Goal: Task Accomplishment & Management: Complete application form

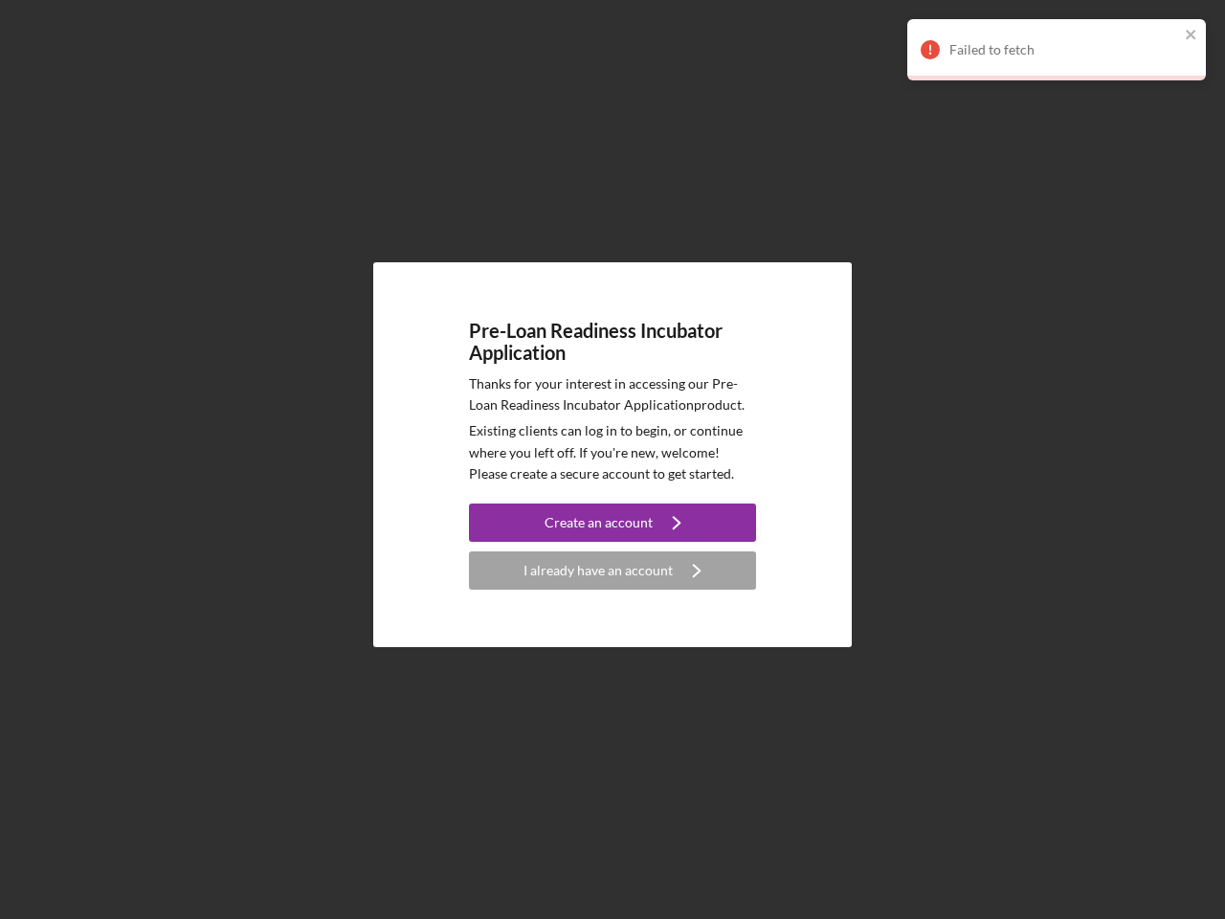
click at [613, 460] on p "Existing clients can log in to begin, or continue where you left off. If you're…" at bounding box center [612, 452] width 287 height 64
click at [613, 523] on div "Create an account" at bounding box center [599, 523] width 108 height 38
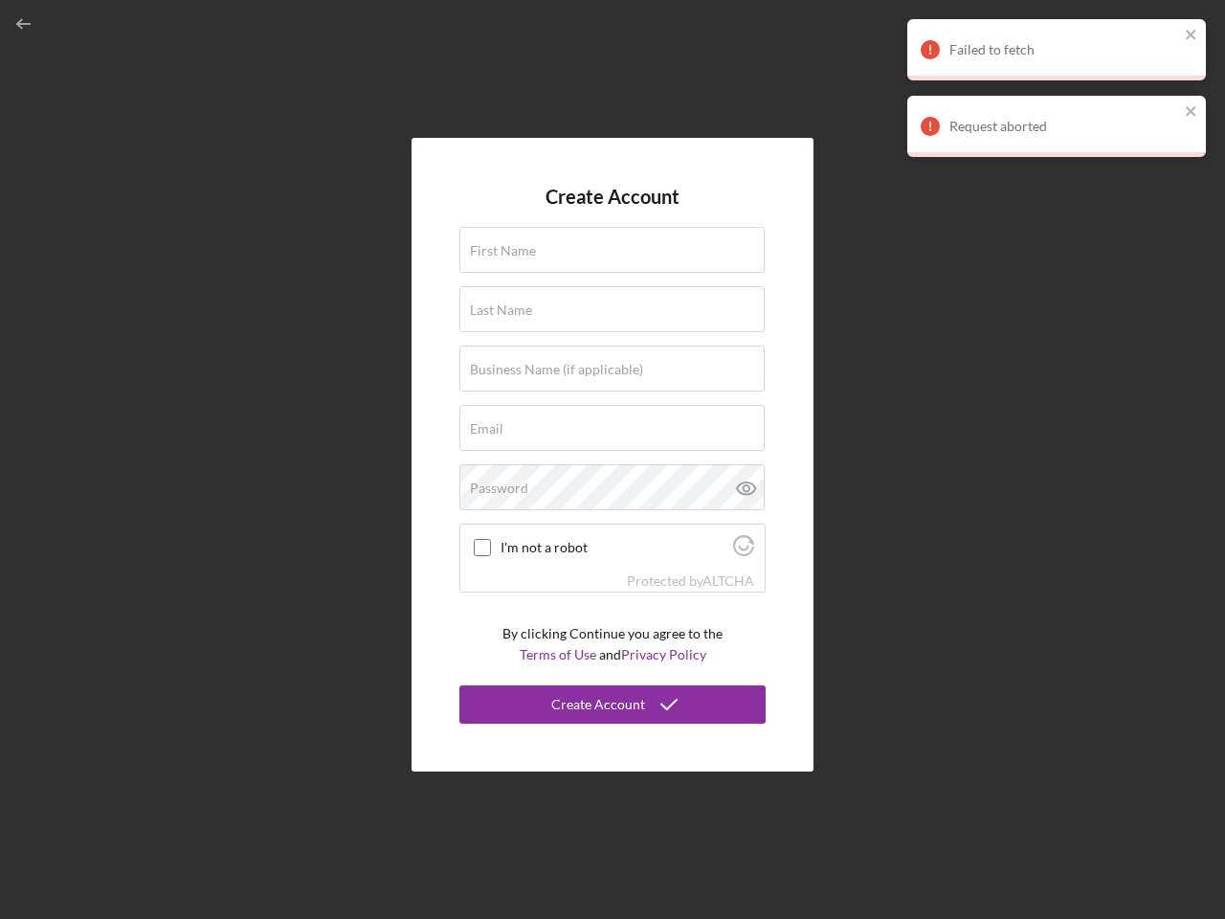
click at [613, 571] on div "Protected by [PERSON_NAME]" at bounding box center [612, 581] width 304 height 21
click at [1057, 50] on div "Failed to fetch" at bounding box center [1065, 49] width 230 height 15
